Goal: Find specific page/section: Find specific page/section

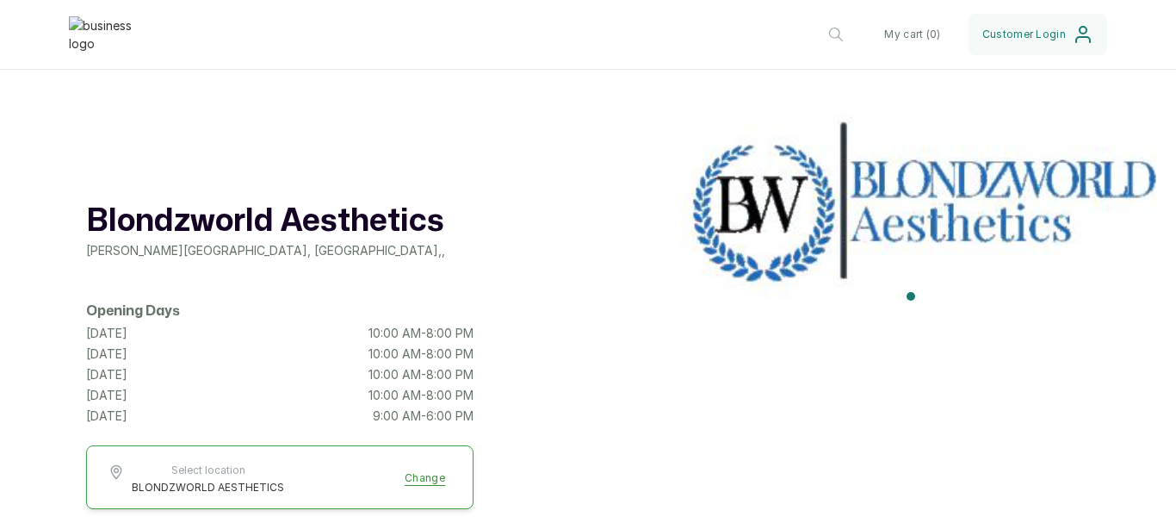
scroll to position [1205, 0]
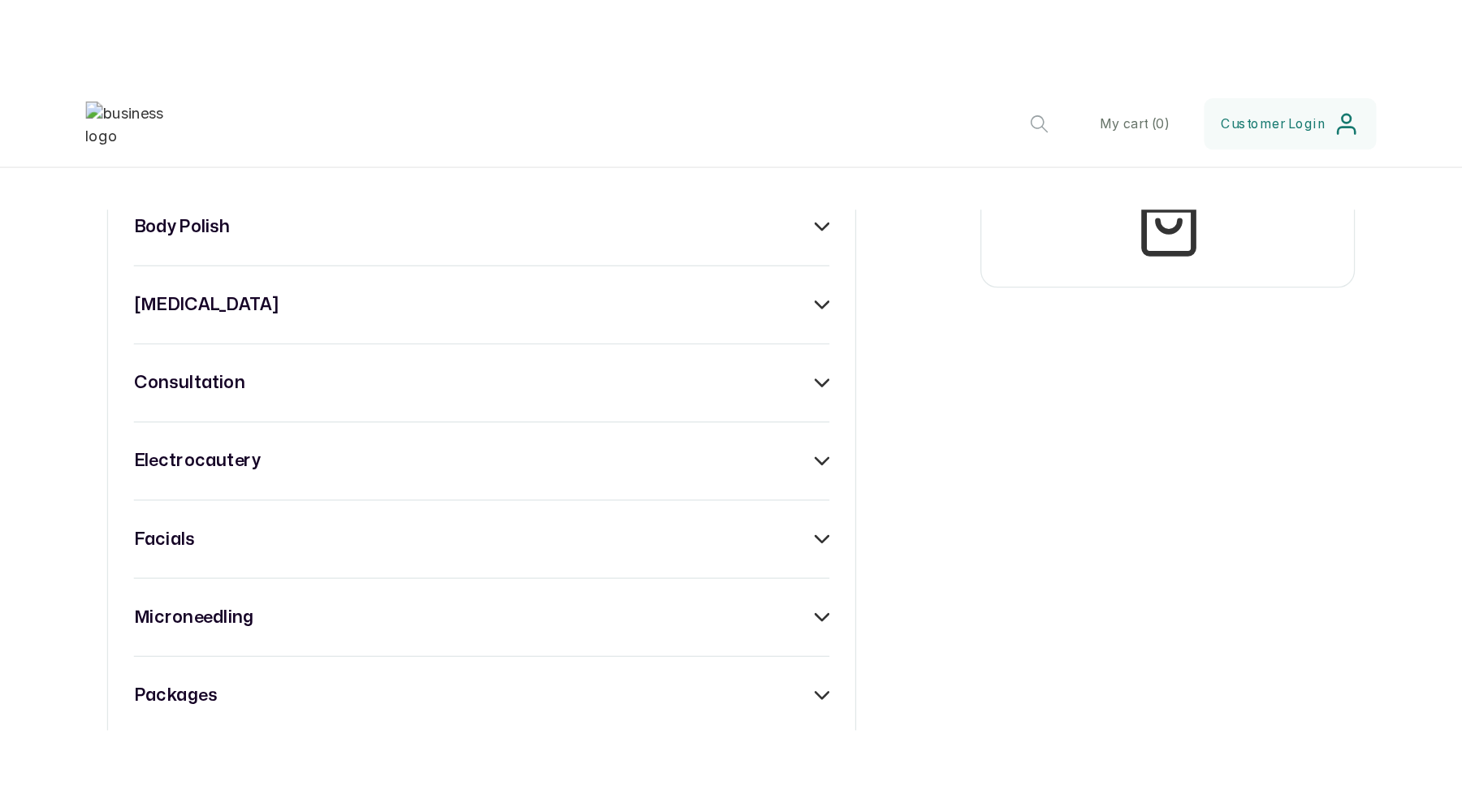
scroll to position [488, 0]
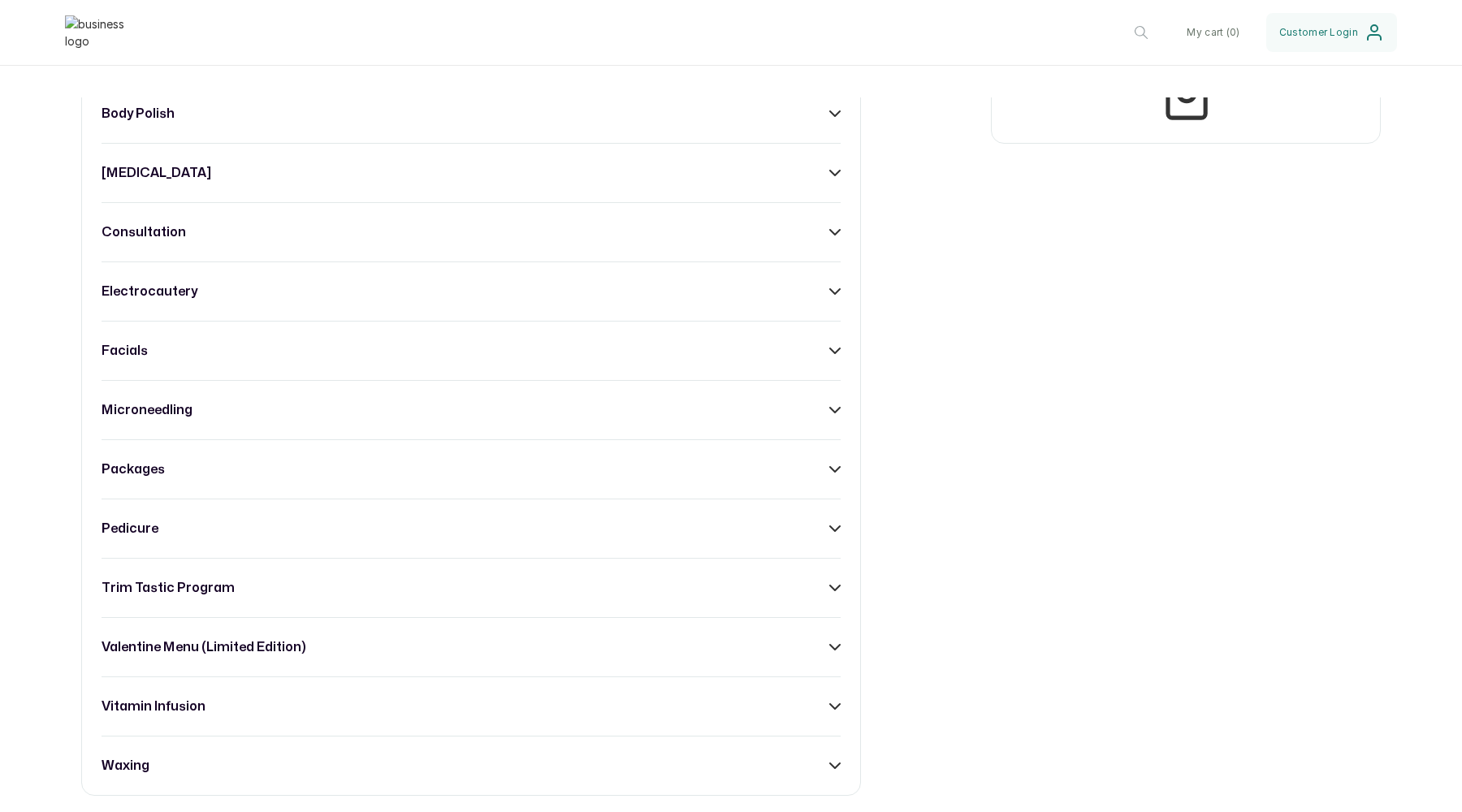
scroll to position [406, 0]
